Goal: Task Accomplishment & Management: Manage account settings

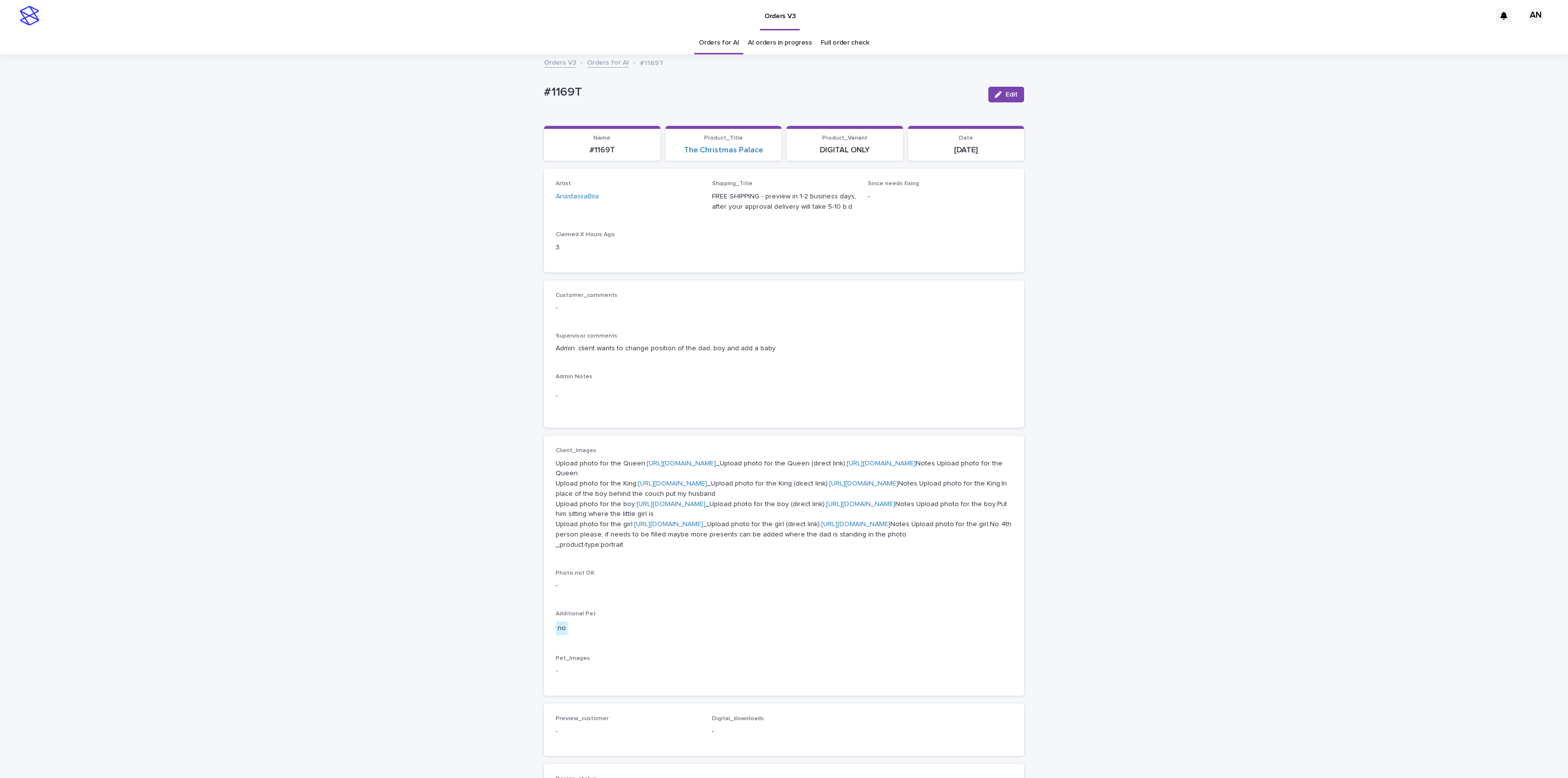
click at [1190, 250] on div "Loading... Saving… Loading... Saving… #1169T Edit #1169T Edit Sorry, there was …" at bounding box center [784, 537] width 1568 height 963
click at [1232, 303] on div "Loading... Saving… Loading... Saving… #1169T Edit #1169T Edit Sorry, there was …" at bounding box center [784, 537] width 1568 height 963
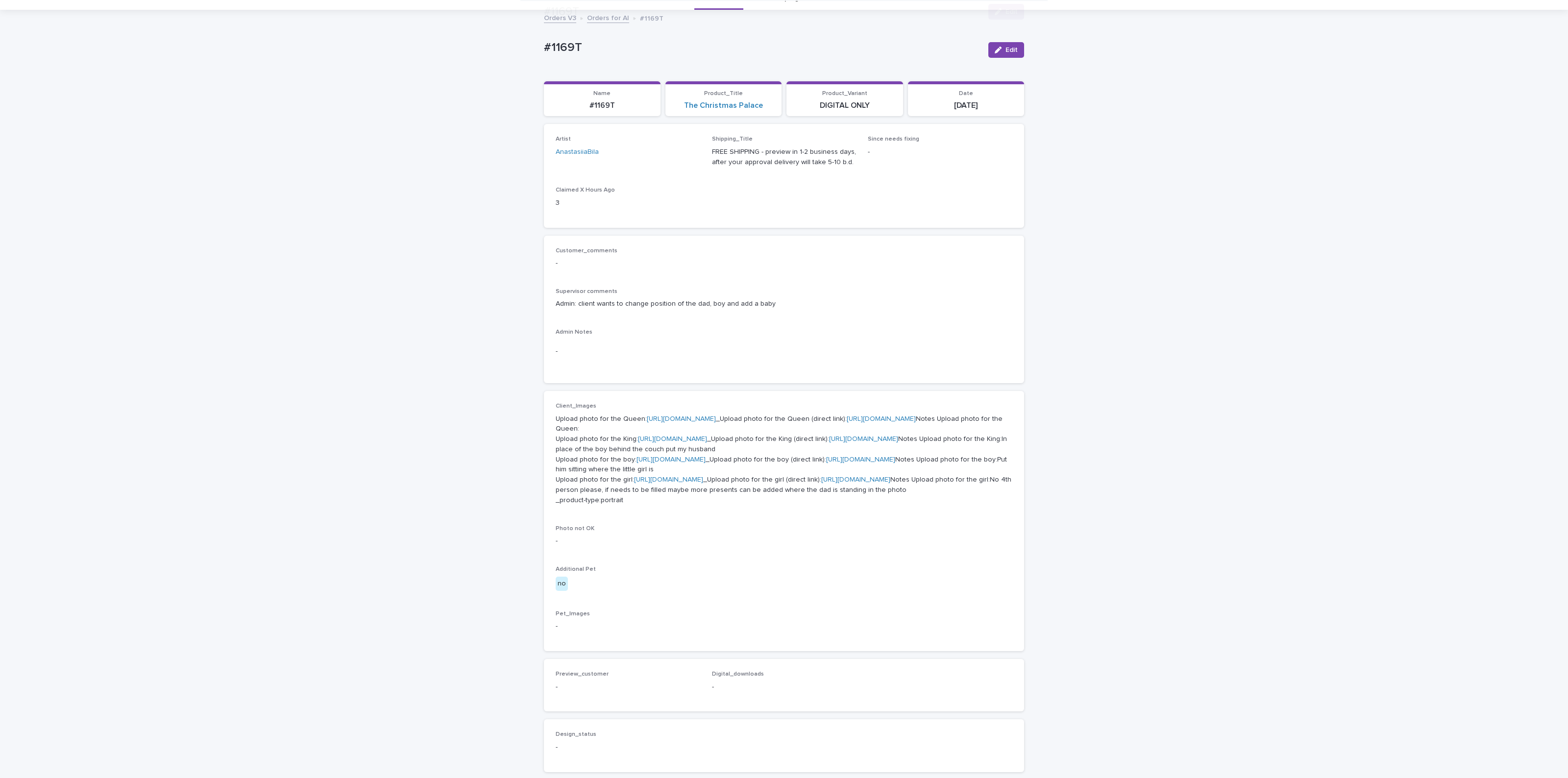
scroll to position [306, 0]
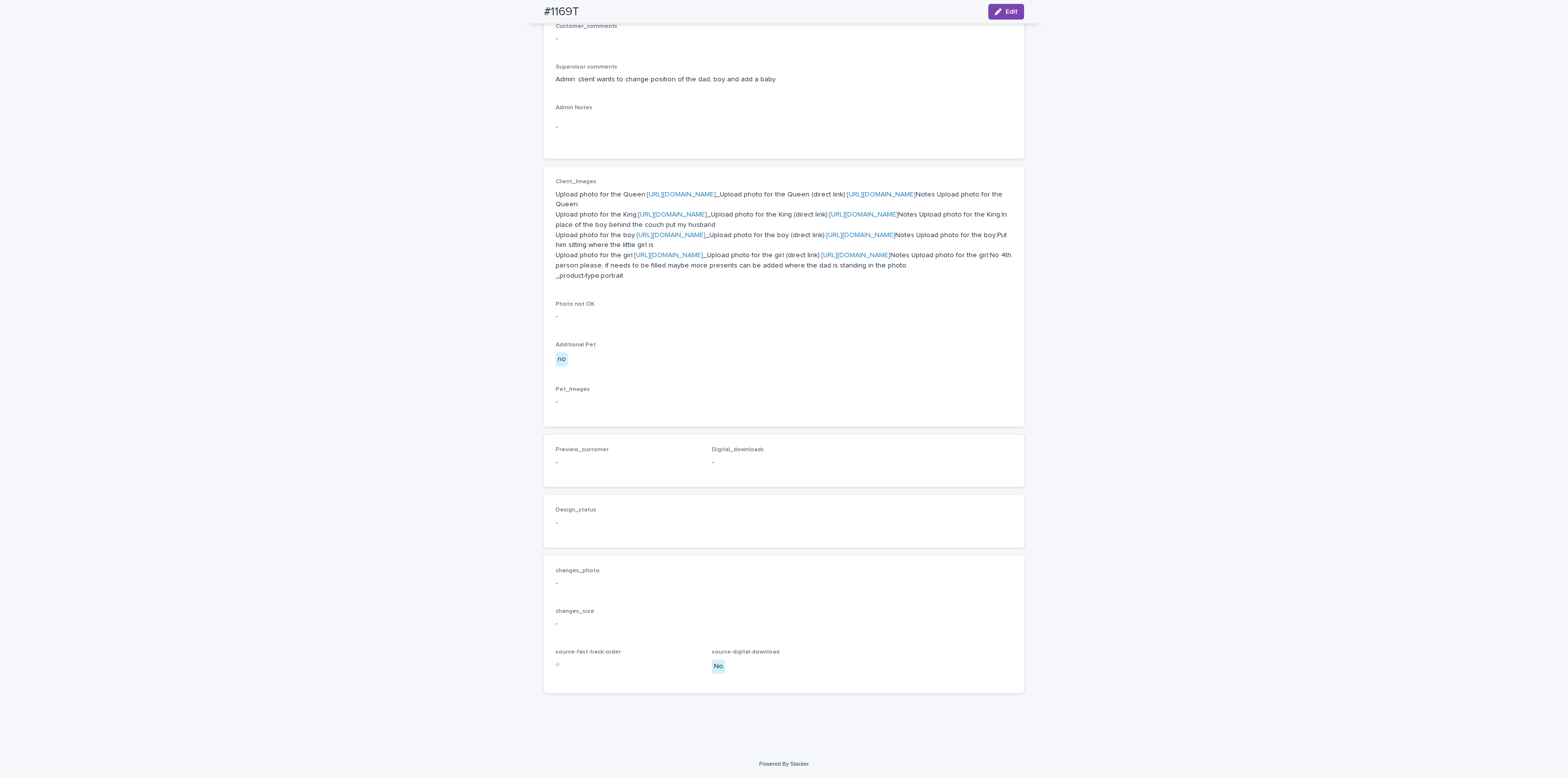
click at [1150, 273] on div "Loading... Saving… Loading... Saving… #1169T Edit #1169T Edit Sorry, there was …" at bounding box center [784, 268] width 1568 height 963
